Goal: Navigation & Orientation: Go to known website

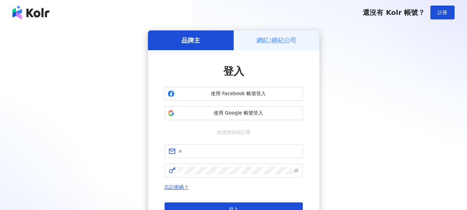
click at [372, 97] on div "品牌主 網紅/經紀公司 登入 使用 Facebook 帳號登入 使用 Google 帳號登入 或使用信箱註冊 忘記密碼？ 登入 還沒有 Kolr 帳號？ 立即…" at bounding box center [233, 136] width 451 height 213
click at [258, 112] on span "使用 Google 帳號登入" at bounding box center [239, 113] width 122 height 7
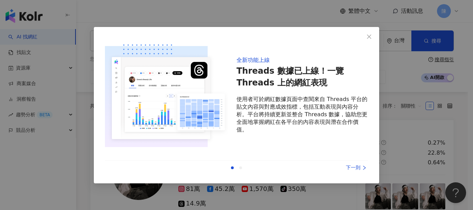
click at [357, 167] on div "下一則" at bounding box center [342, 168] width 52 height 8
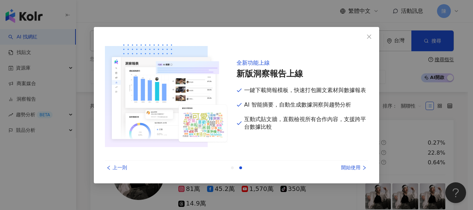
click at [357, 167] on div "開始使用" at bounding box center [342, 168] width 52 height 8
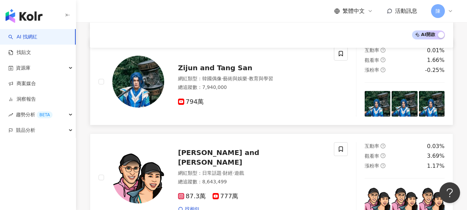
scroll to position [621, 0]
